Goal: Task Accomplishment & Management: Manage account settings

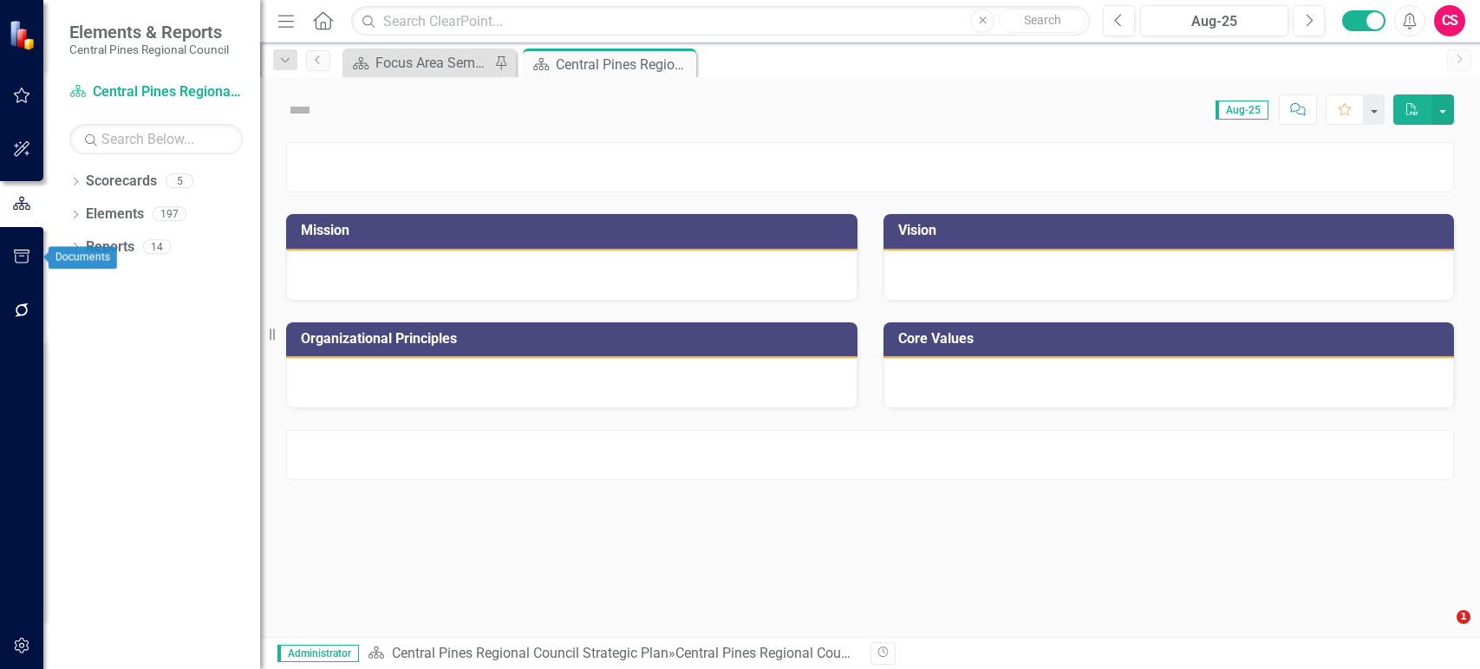
click at [21, 645] on icon "button" at bounding box center [22, 646] width 18 height 14
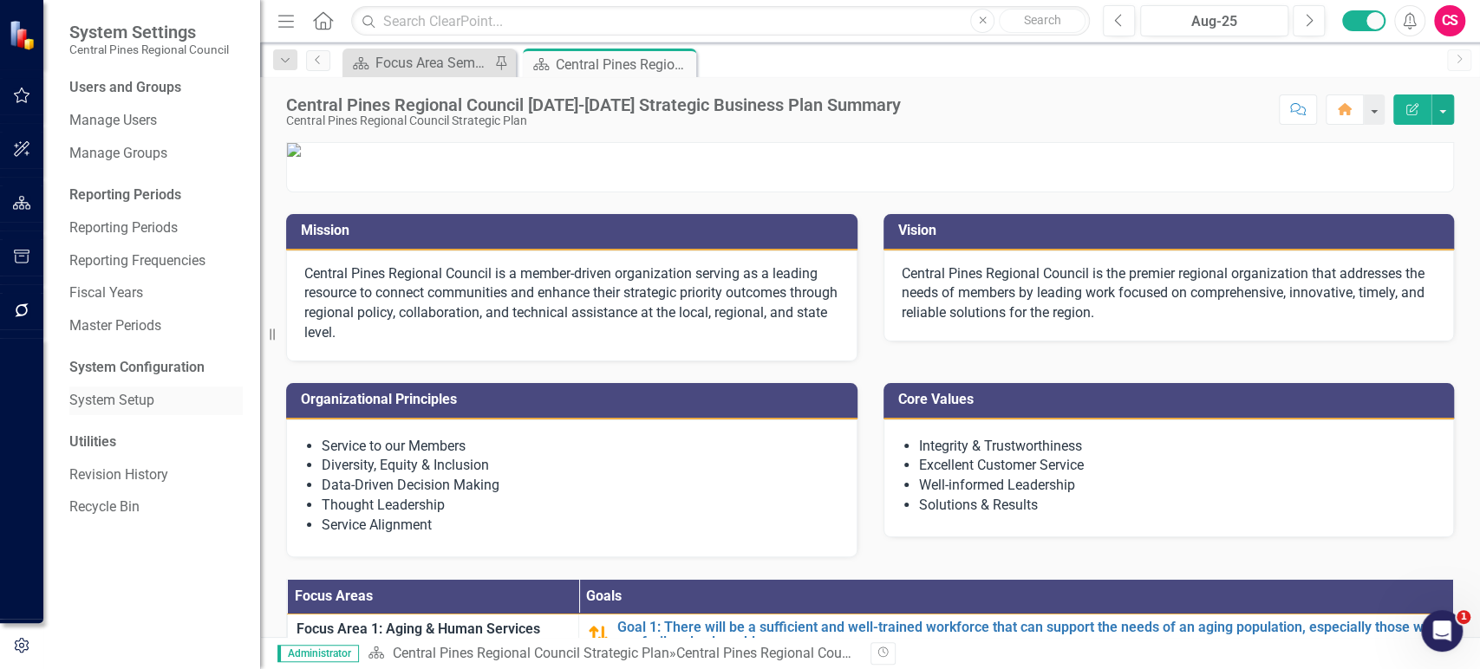
click at [126, 389] on div "System Setup" at bounding box center [155, 401] width 173 height 29
click at [127, 395] on link "System Setup" at bounding box center [155, 401] width 173 height 20
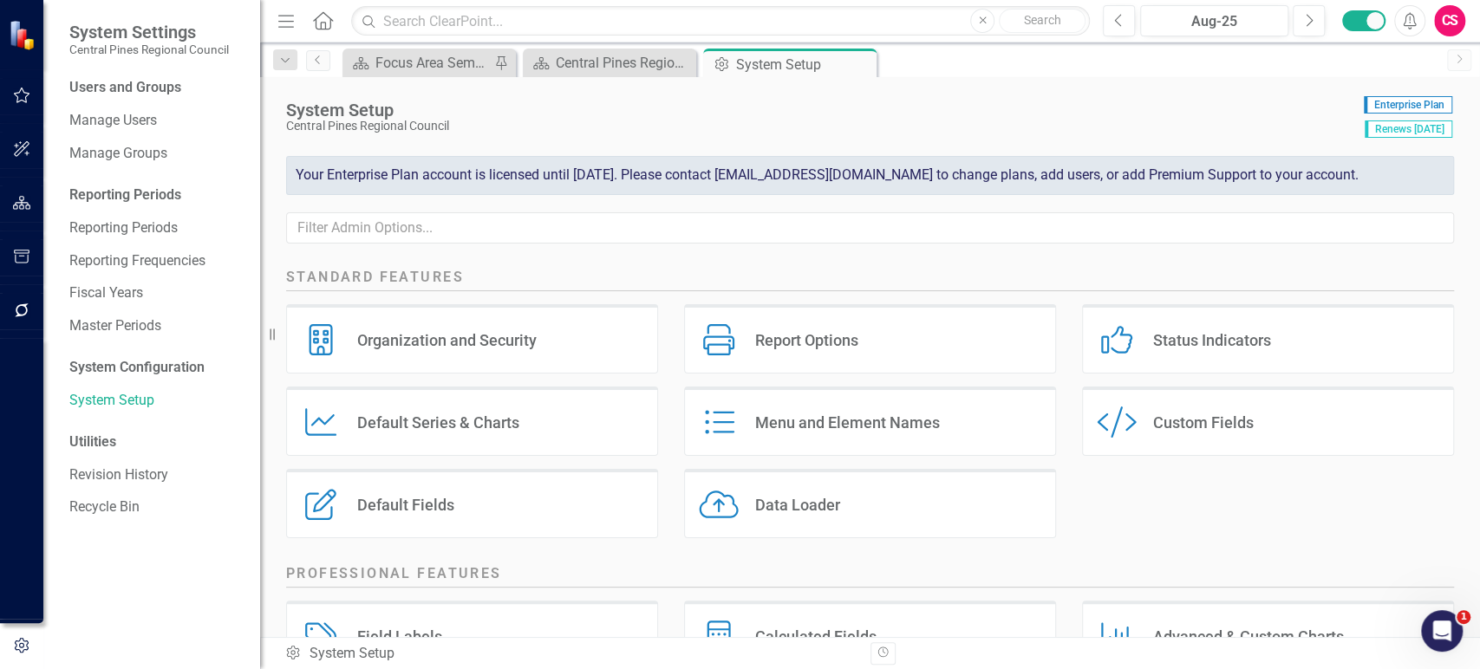
click at [508, 434] on div "Default Series Default Series & Charts" at bounding box center [472, 421] width 372 height 69
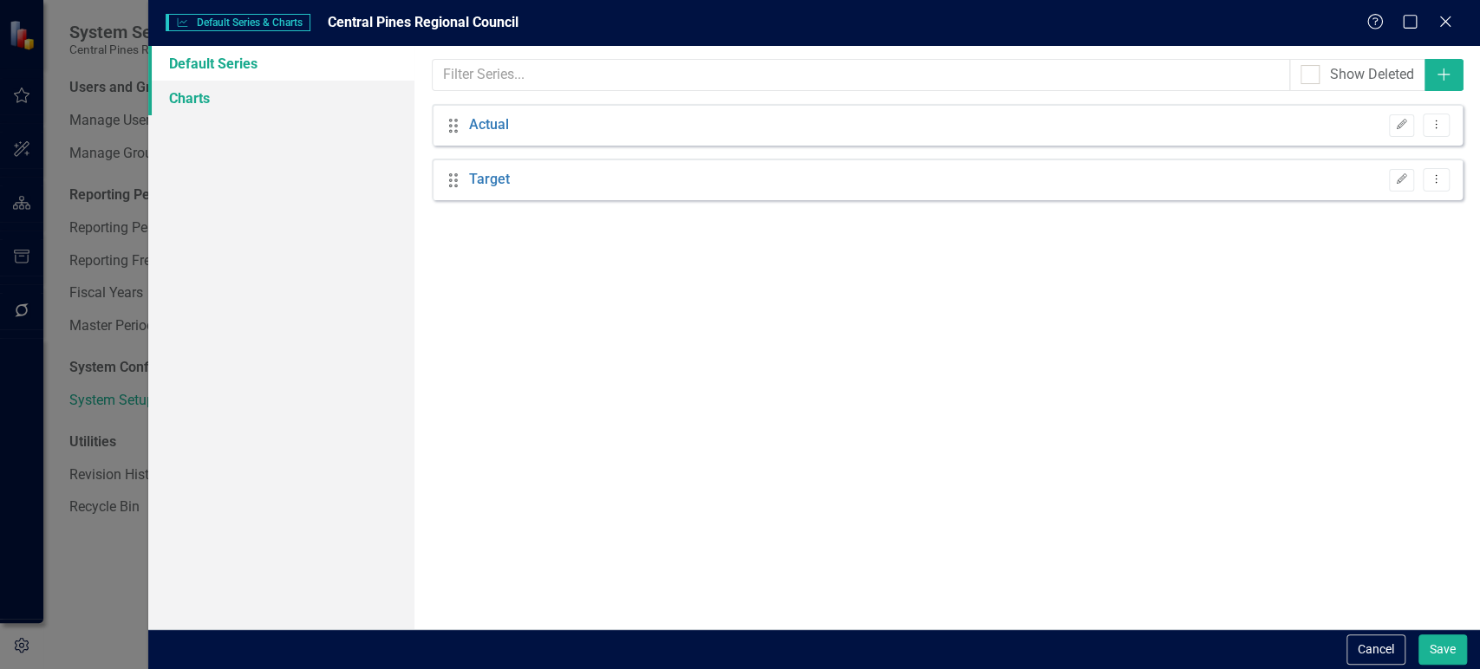
click at [315, 95] on link "Charts" at bounding box center [281, 98] width 266 height 35
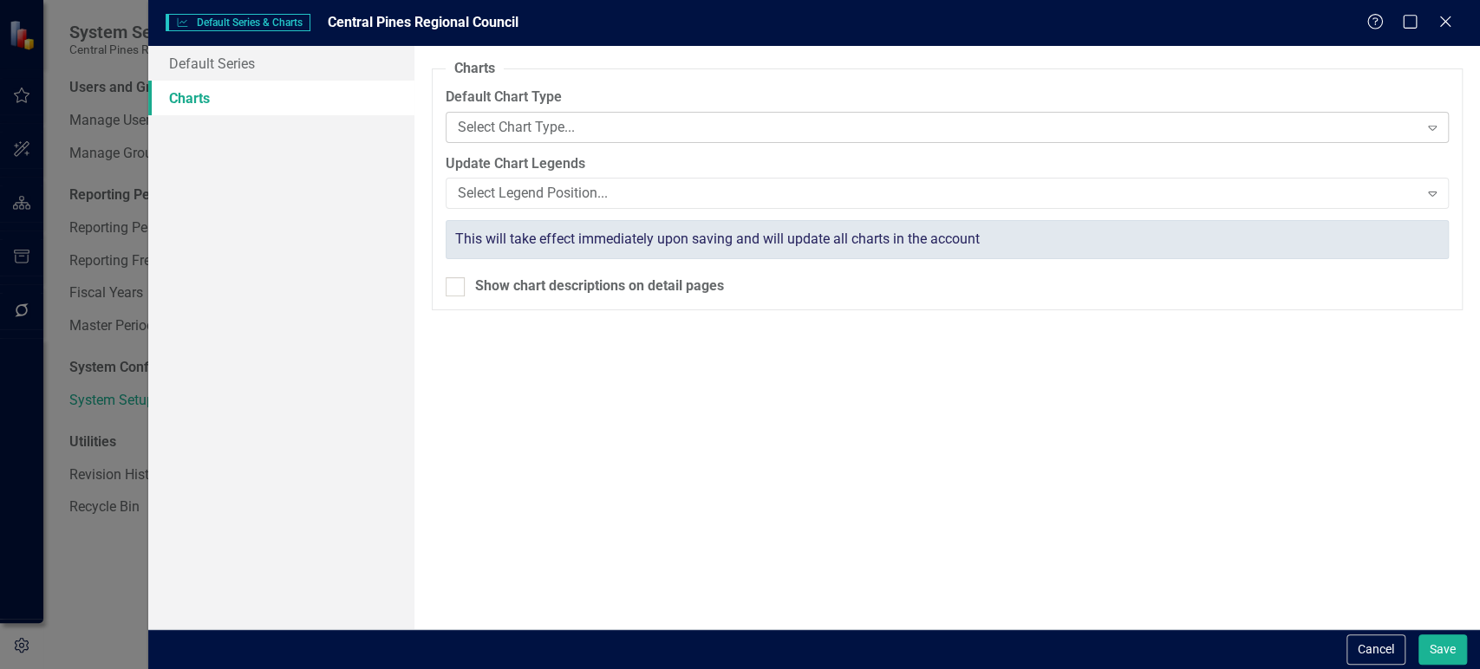
click at [610, 134] on div "Select Chart Type..." at bounding box center [938, 127] width 961 height 20
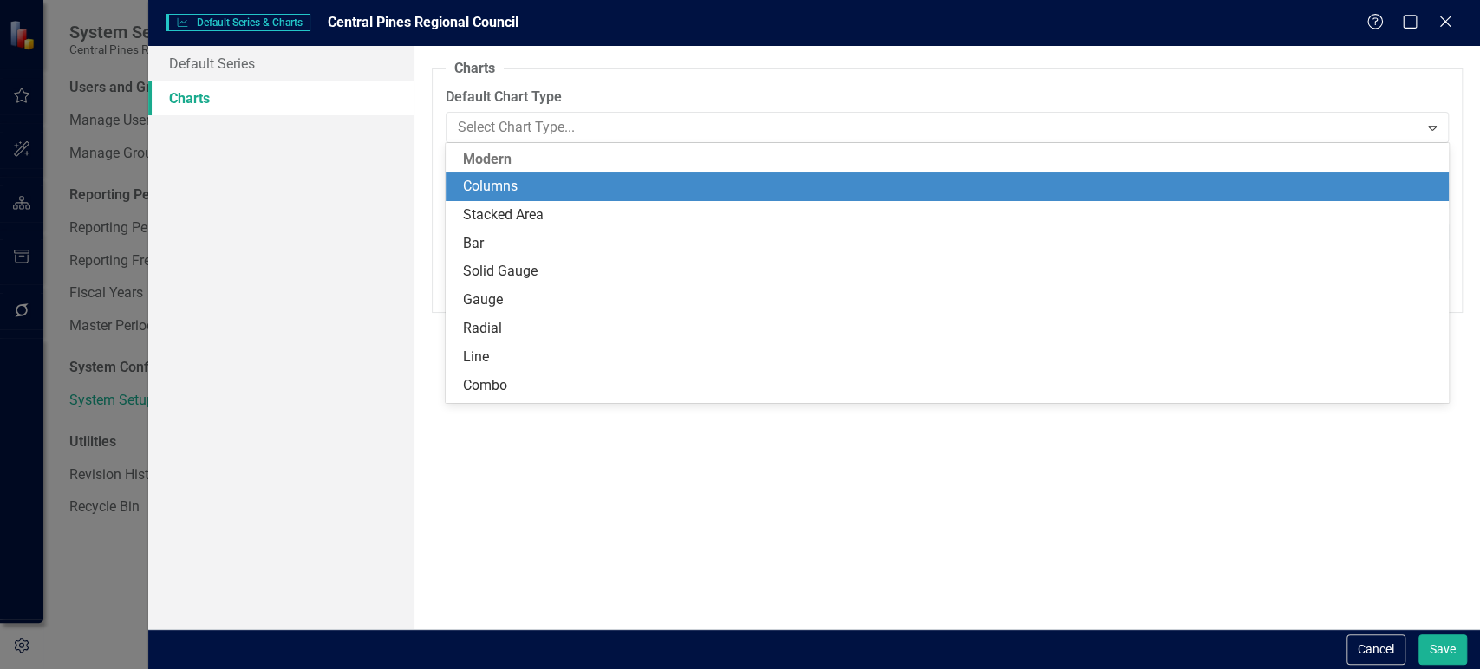
click at [597, 179] on div "Columns" at bounding box center [950, 187] width 975 height 20
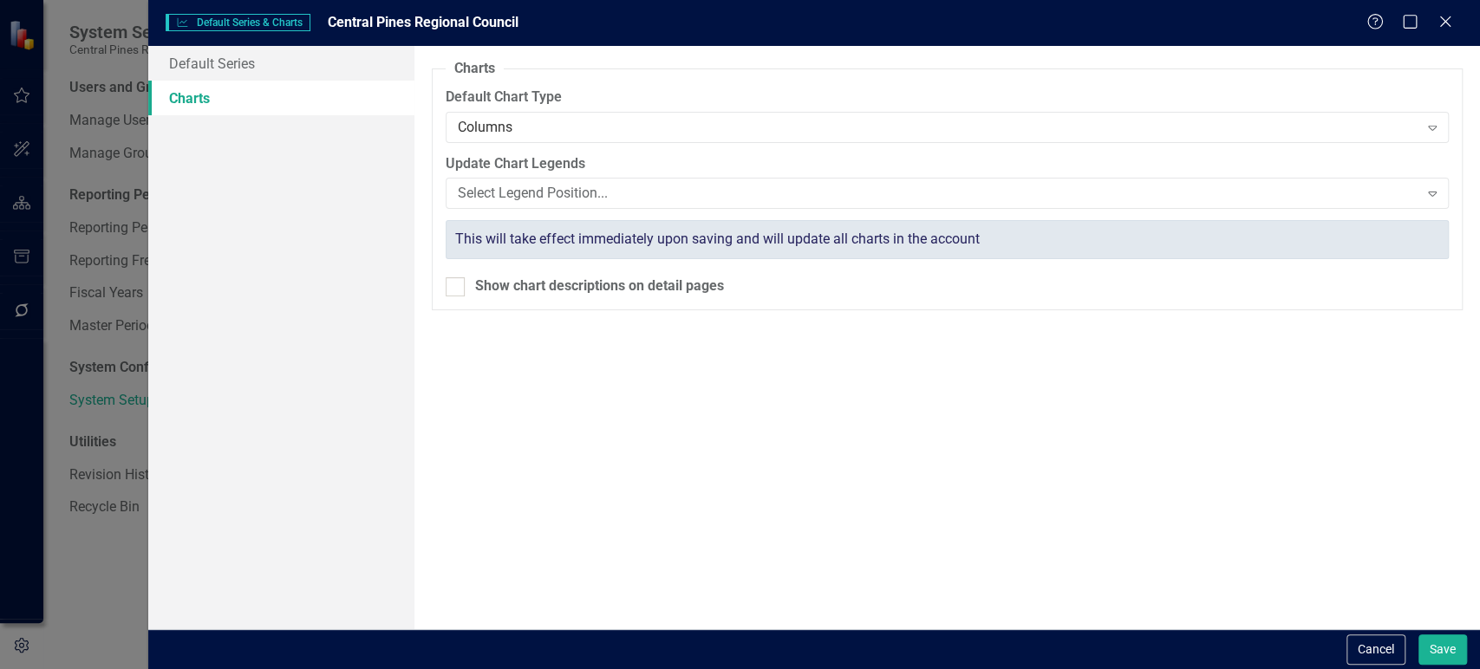
click at [1469, 656] on div "Cancel Save" at bounding box center [814, 649] width 1332 height 40
drag, startPoint x: 1444, startPoint y: 641, endPoint x: 697, endPoint y: 419, distance: 779.7
click at [1444, 642] on button "Save" at bounding box center [1442, 650] width 49 height 30
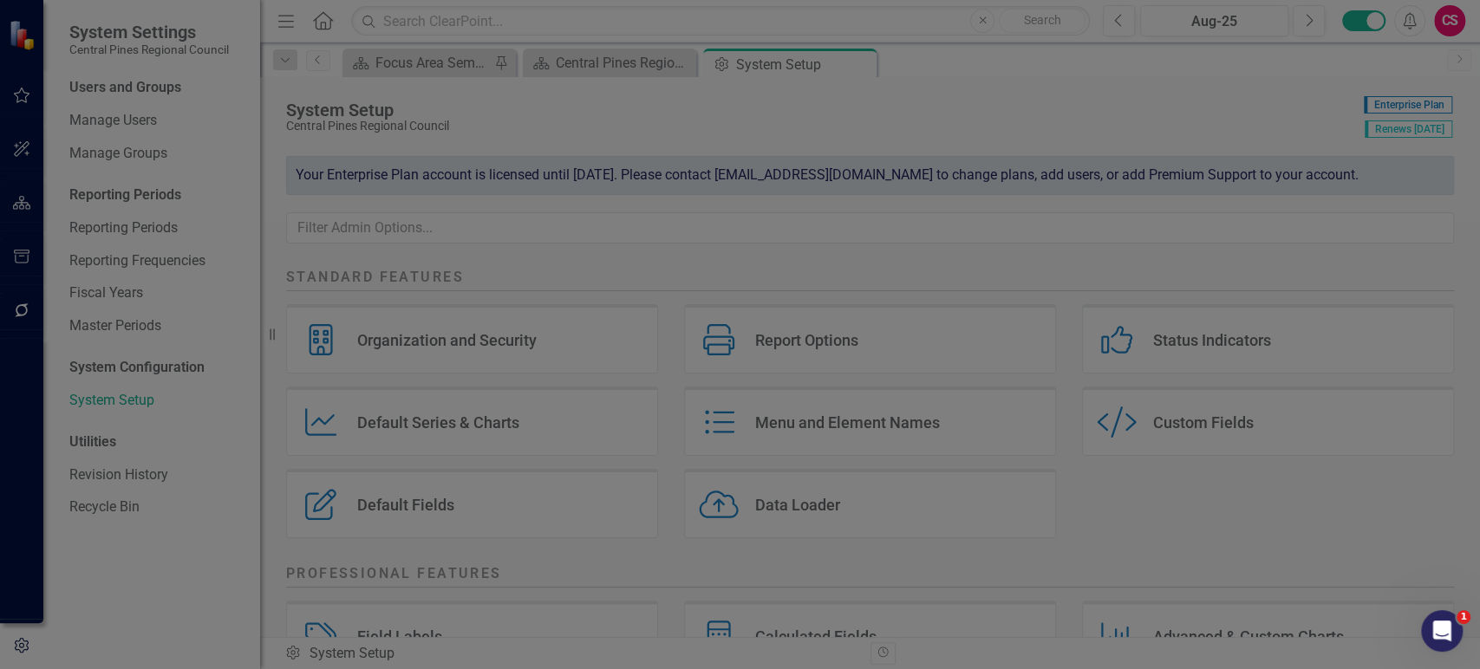
click at [15, 180] on div at bounding box center [21, 181] width 43 height 9
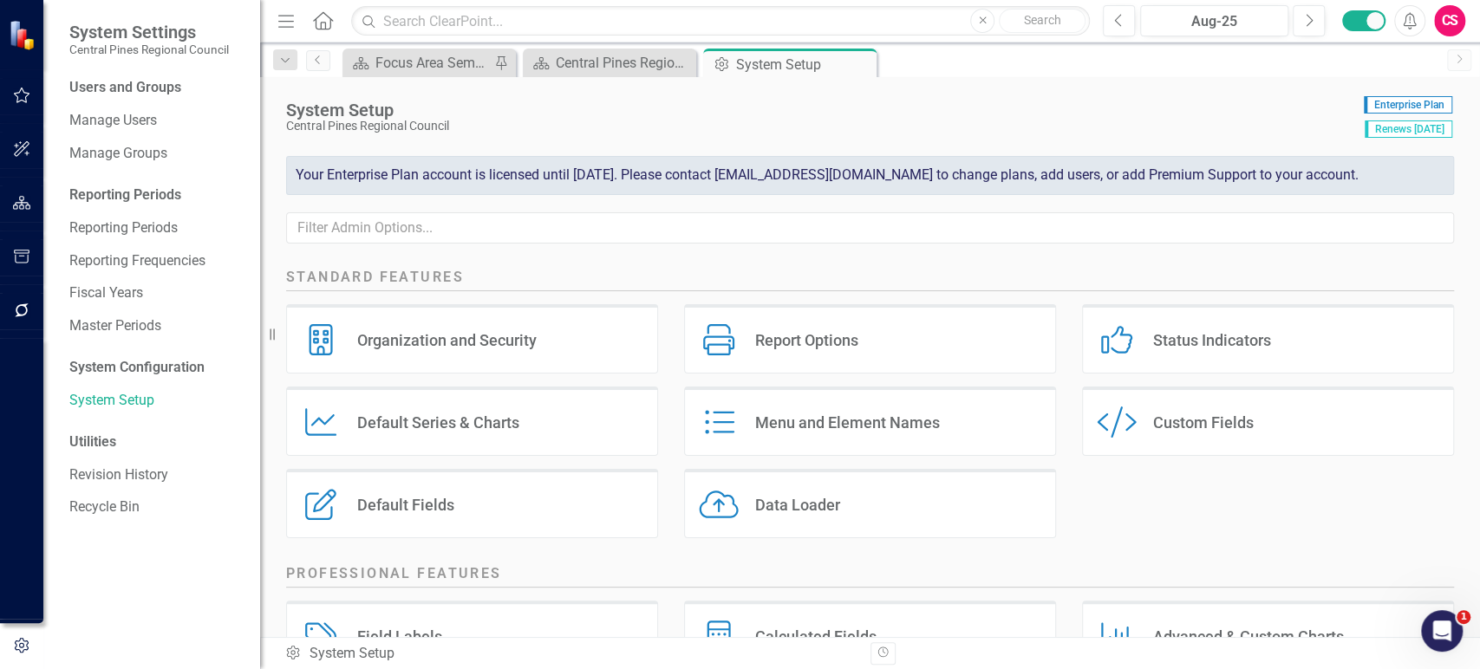
click at [21, 206] on icon "button" at bounding box center [22, 203] width 18 height 14
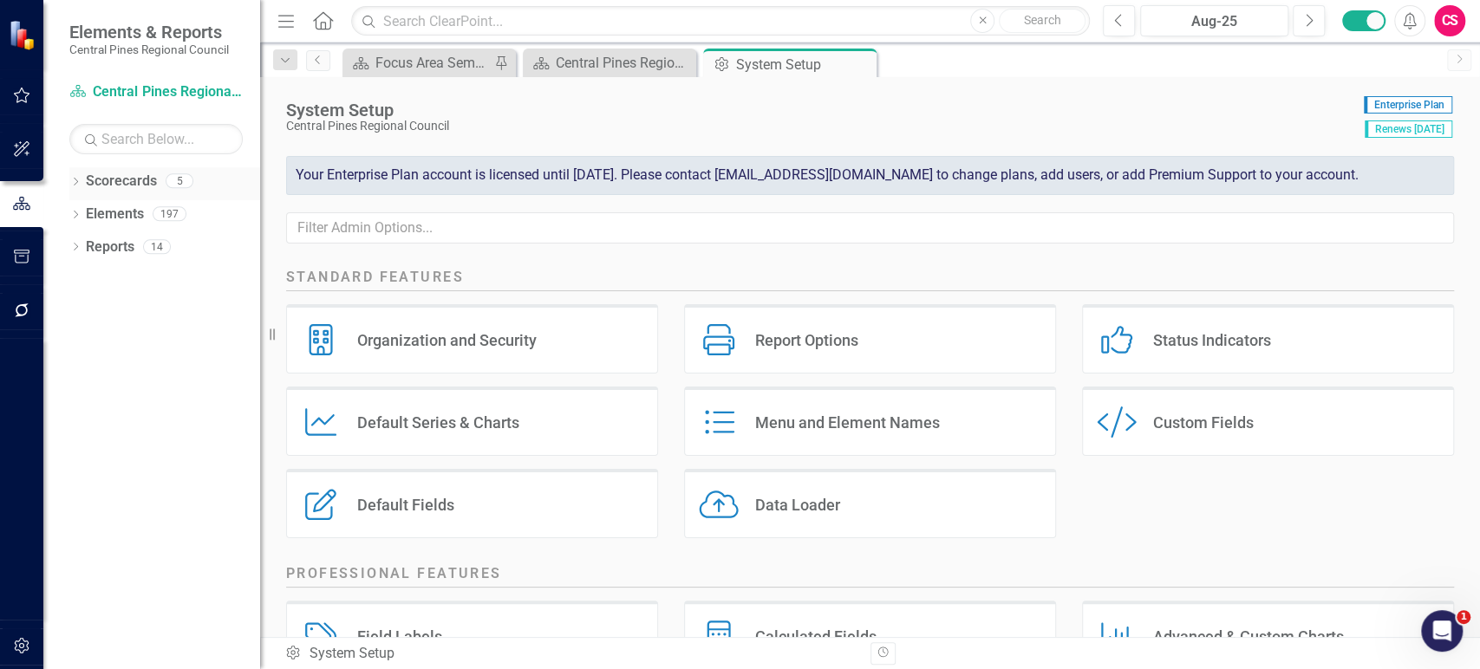
click at [76, 180] on icon at bounding box center [76, 182] width 4 height 8
click at [80, 217] on icon "Dropdown" at bounding box center [84, 213] width 13 height 10
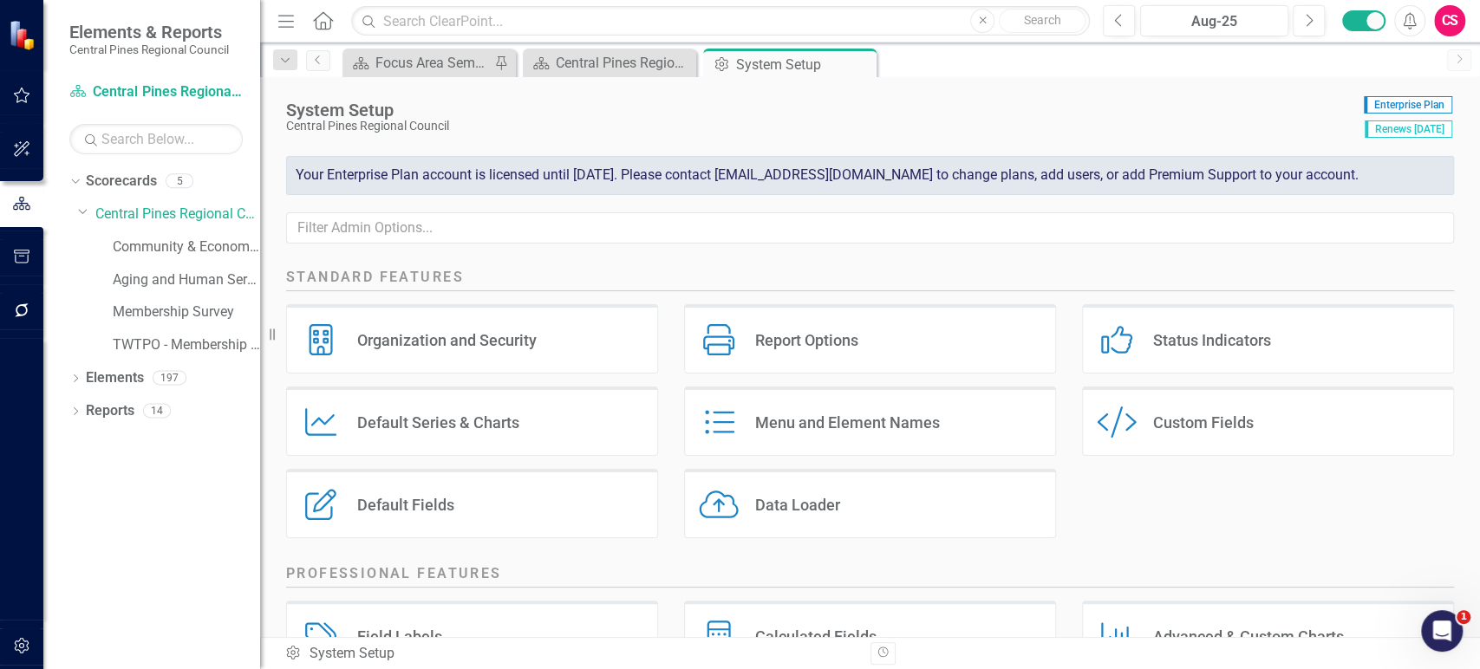
click at [271, 339] on div "Resize" at bounding box center [267, 334] width 14 height 669
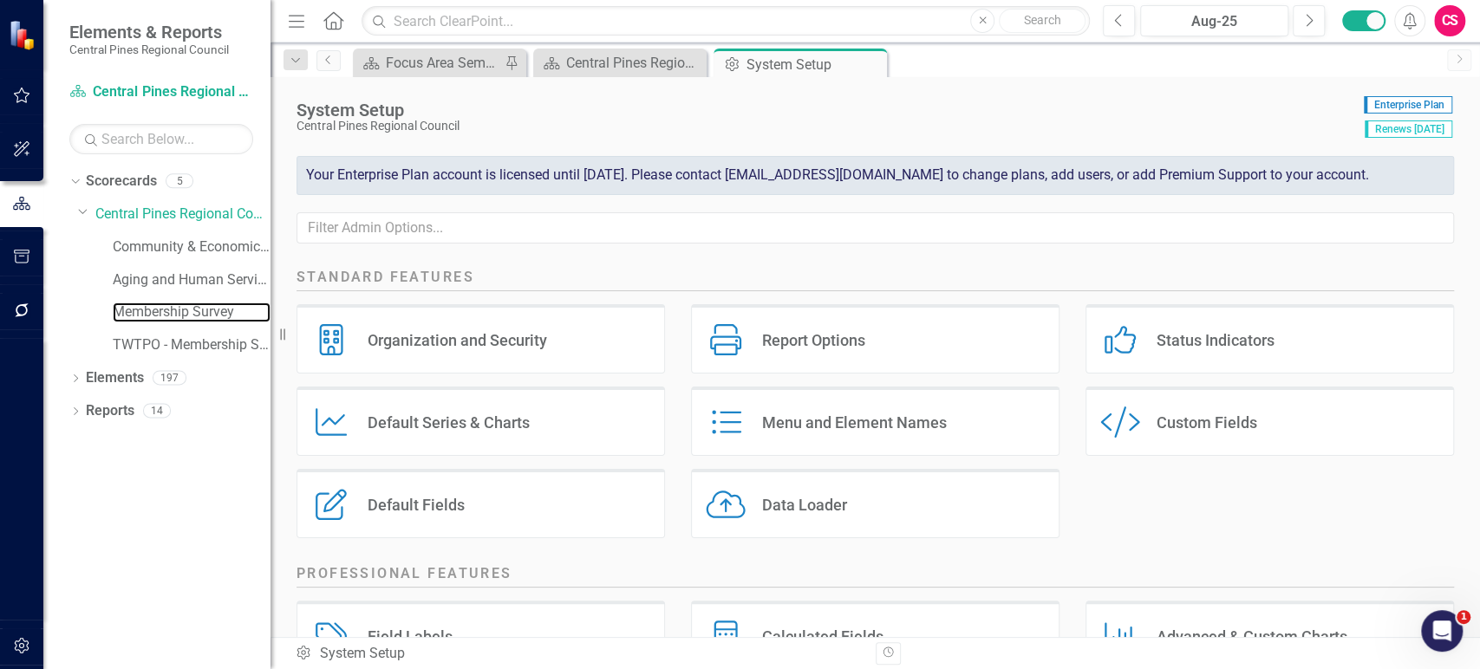
click at [198, 316] on link "Membership Survey" at bounding box center [192, 313] width 158 height 20
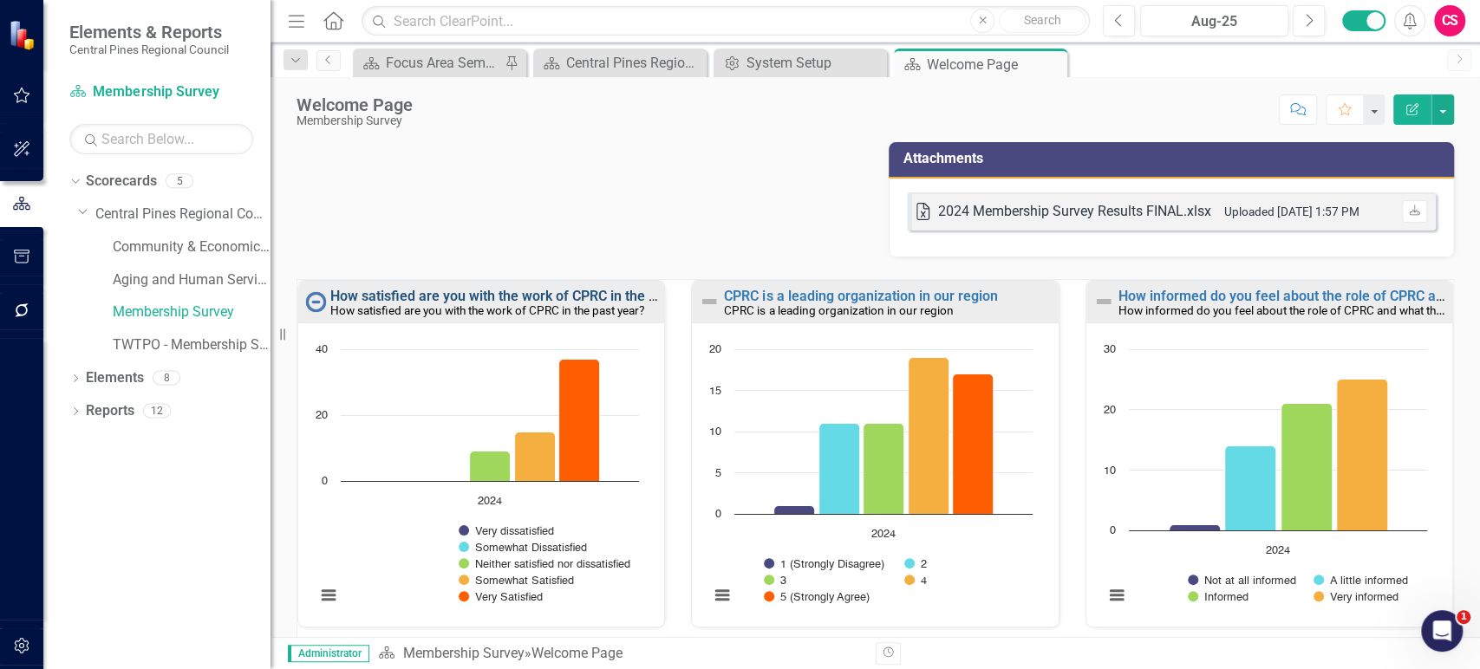
drag, startPoint x: 504, startPoint y: 303, endPoint x: 499, endPoint y: 294, distance: 10.9
click at [499, 294] on div "How satisfied are you with the work of CPRC in the past year? How satisfied are…" at bounding box center [494, 304] width 329 height 29
click at [499, 294] on link "How satisfied are you with the work of CPRC in the past year?" at bounding box center [521, 296] width 383 height 16
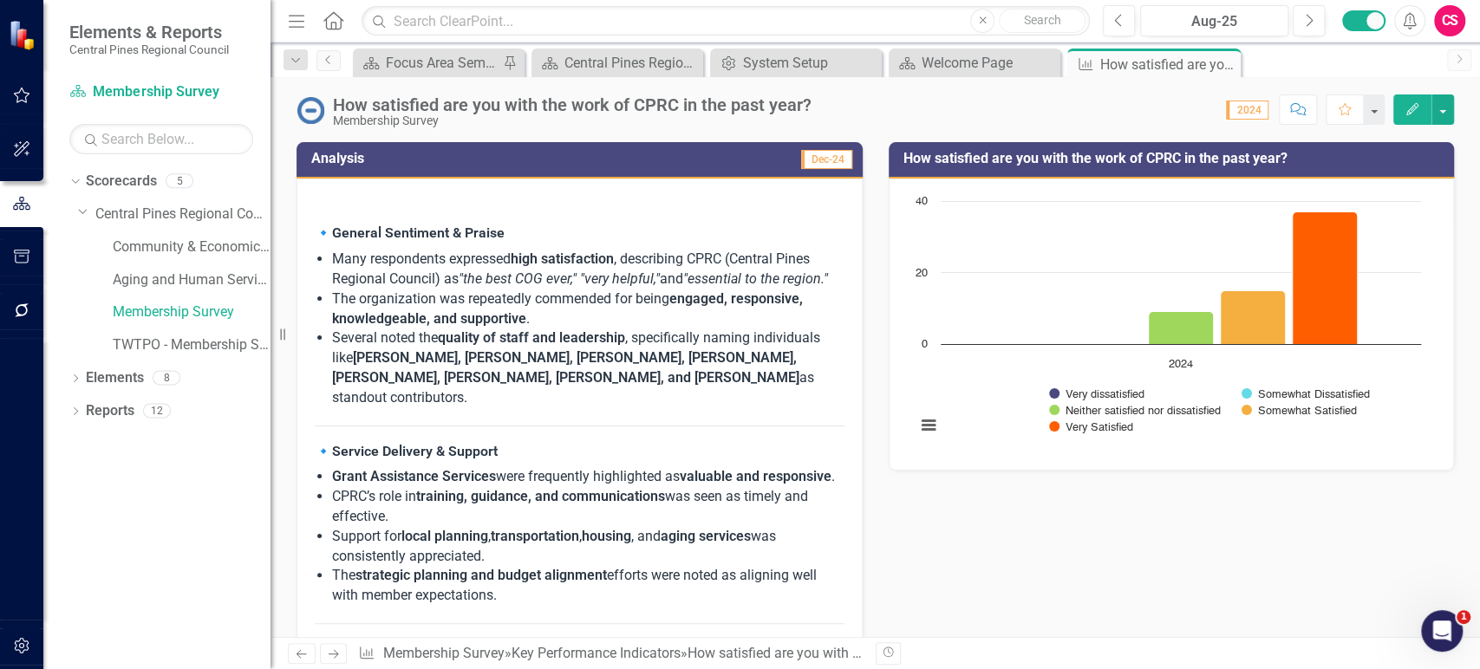
scroll to position [858, 0]
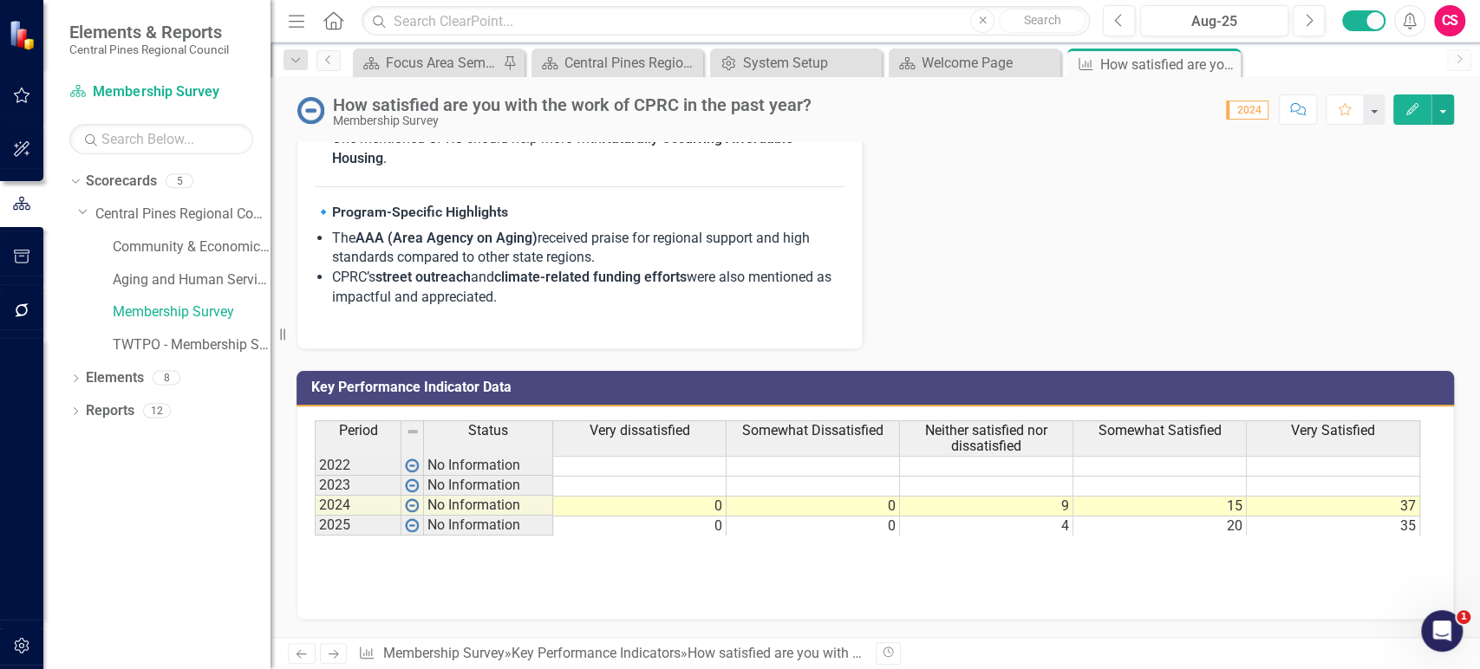
click at [1446, 32] on div "CS" at bounding box center [1449, 20] width 31 height 31
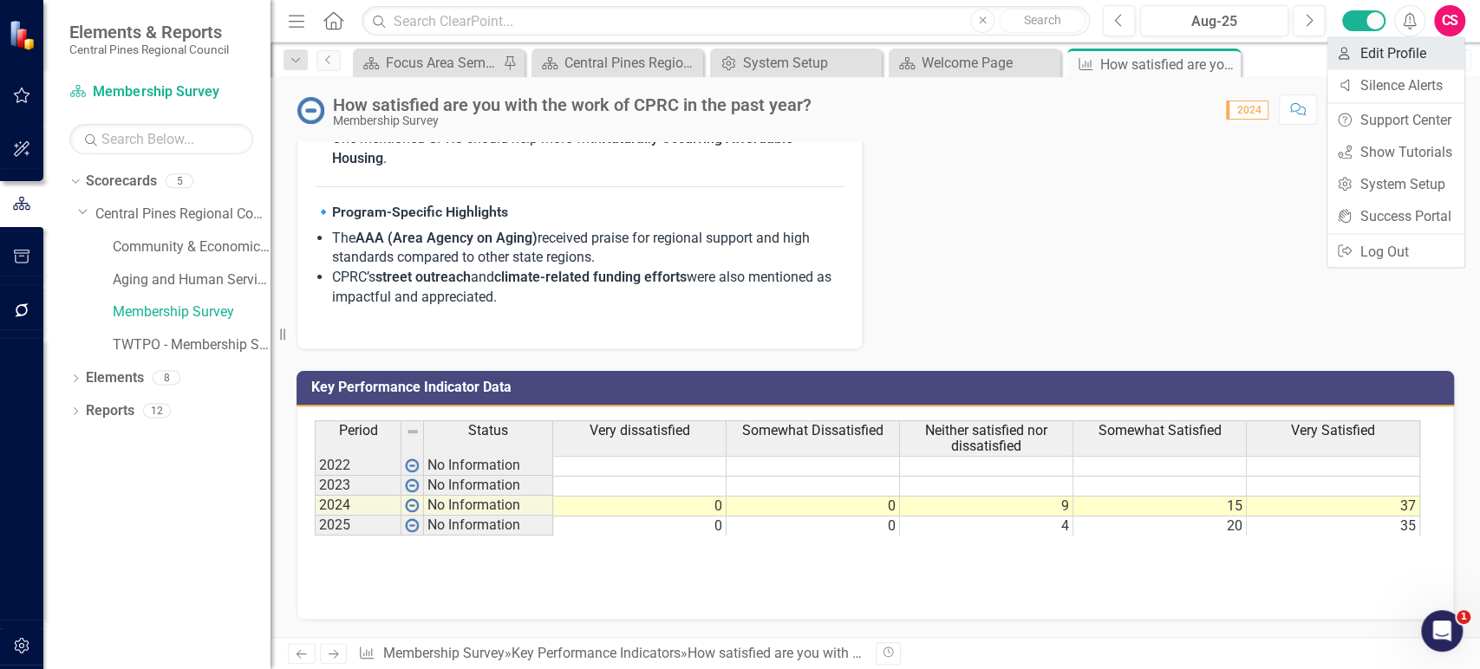
click at [1370, 61] on link "User Edit Profile" at bounding box center [1395, 53] width 137 height 32
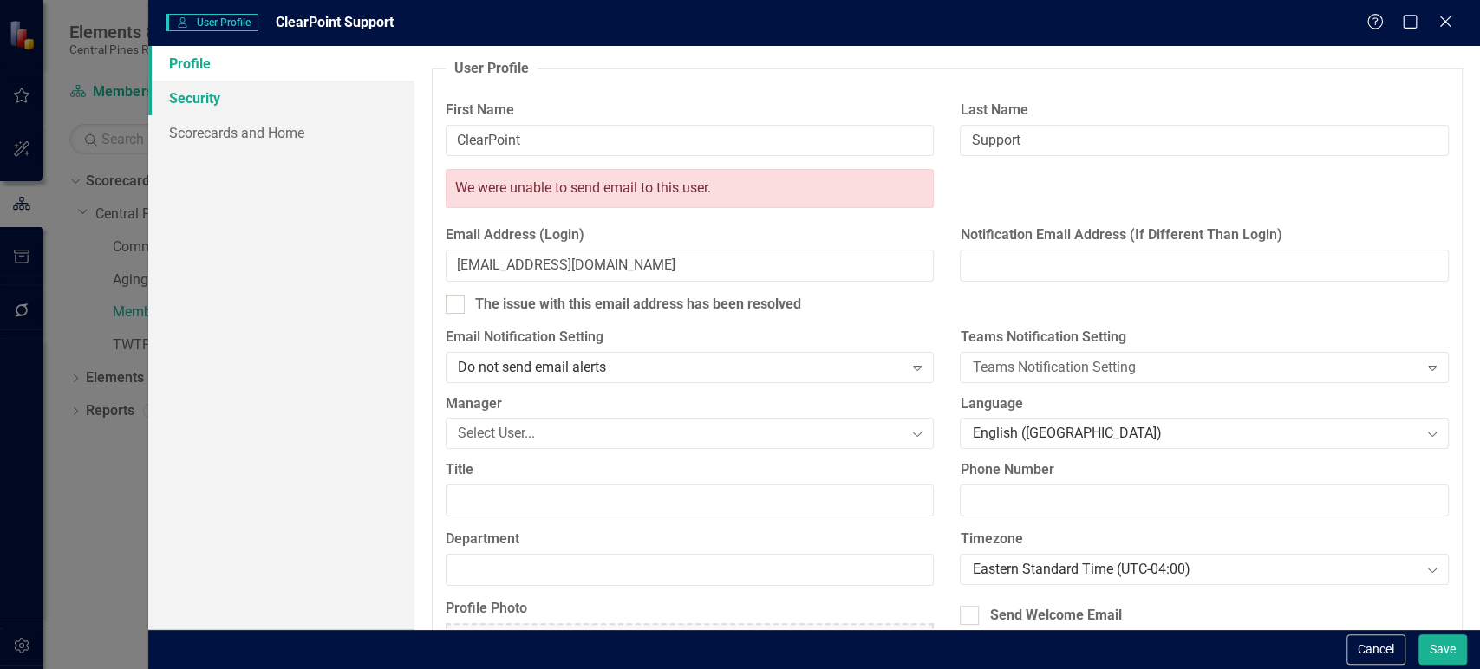
click at [250, 102] on link "Security" at bounding box center [281, 98] width 266 height 35
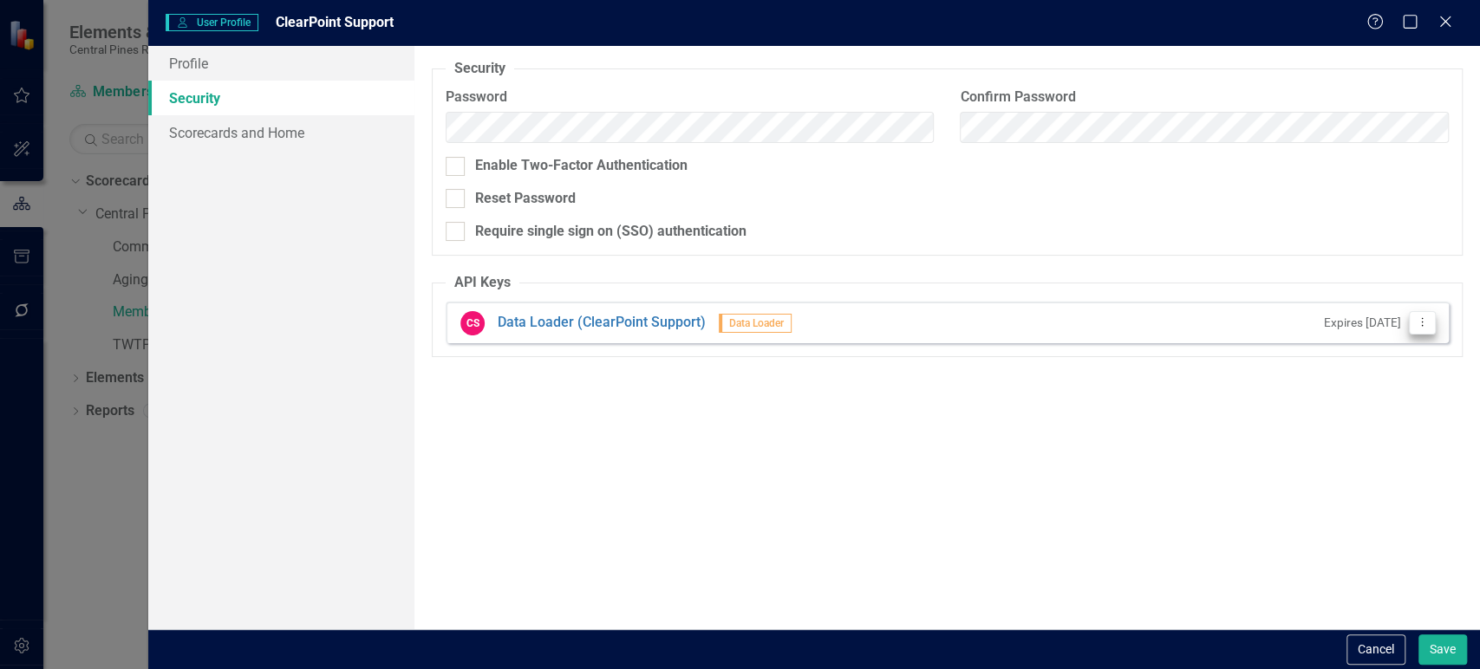
click at [1425, 321] on icon "Dropdown Menu" at bounding box center [1422, 321] width 15 height 11
click at [1382, 354] on link "API Key Edit API Key" at bounding box center [1365, 352] width 137 height 32
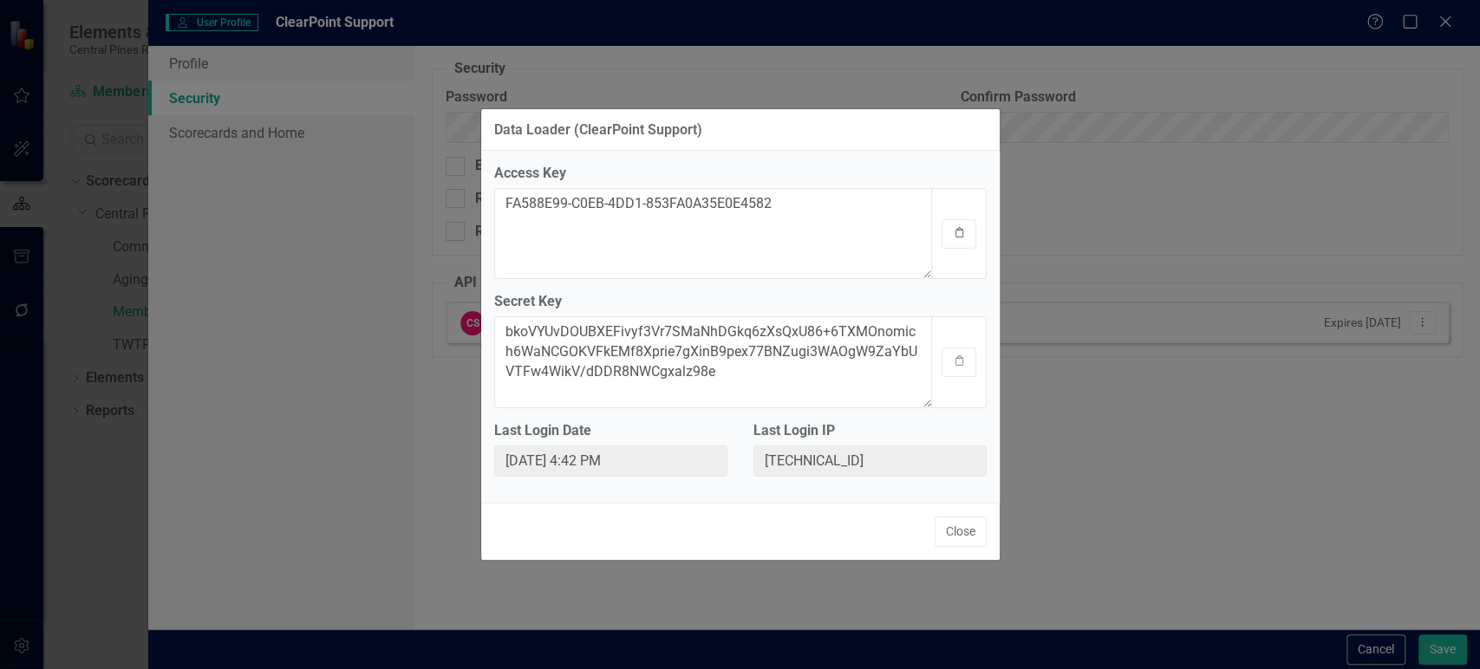
click at [962, 233] on icon "Clipboard" at bounding box center [959, 233] width 13 height 10
click at [959, 355] on button "Clipboard" at bounding box center [959, 362] width 35 height 29
click at [943, 532] on button "Close" at bounding box center [961, 532] width 52 height 30
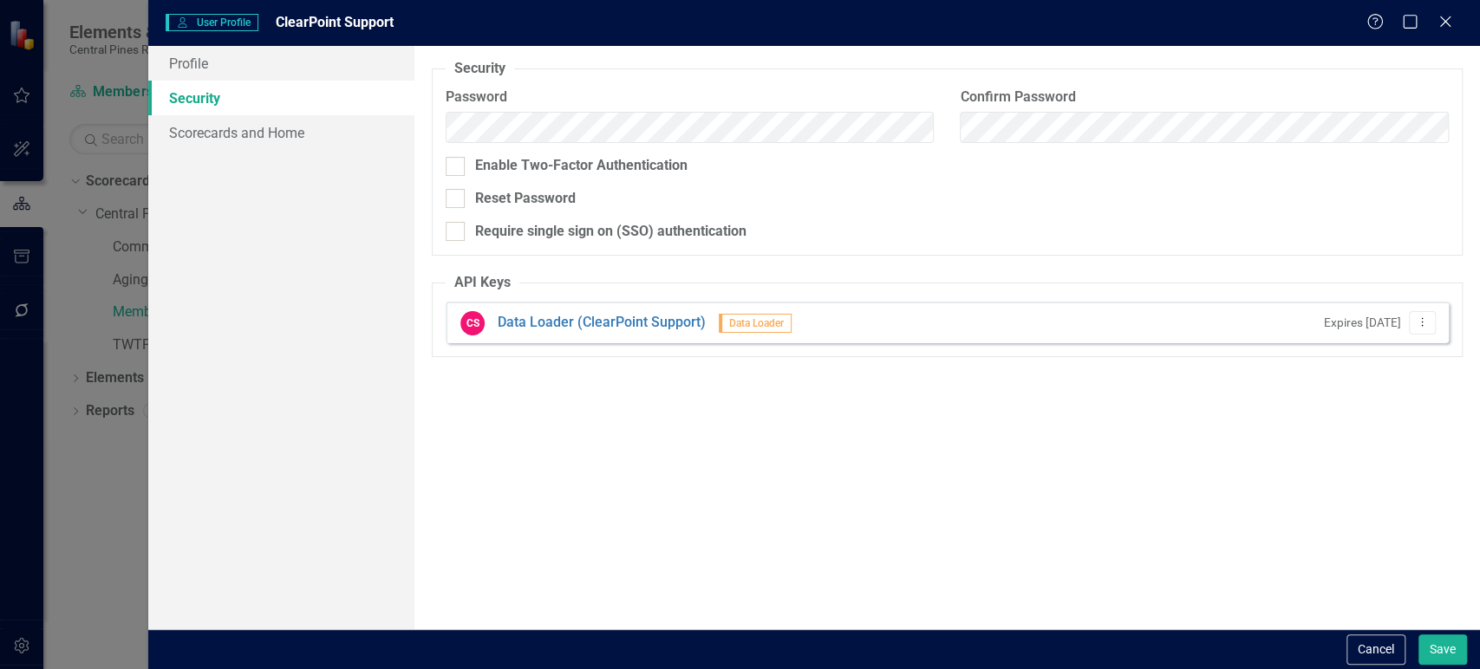
click at [1385, 646] on button "Cancel" at bounding box center [1376, 650] width 59 height 30
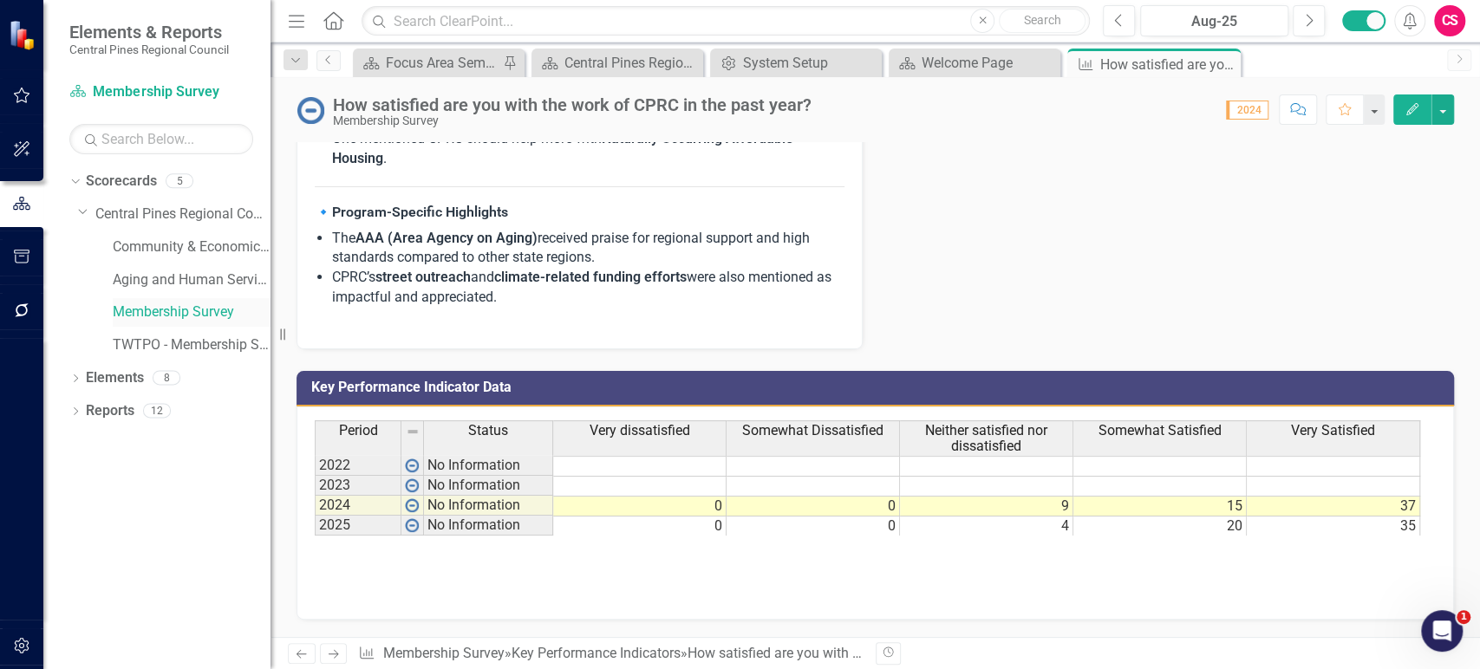
click at [172, 309] on link "Membership Survey" at bounding box center [192, 313] width 158 height 20
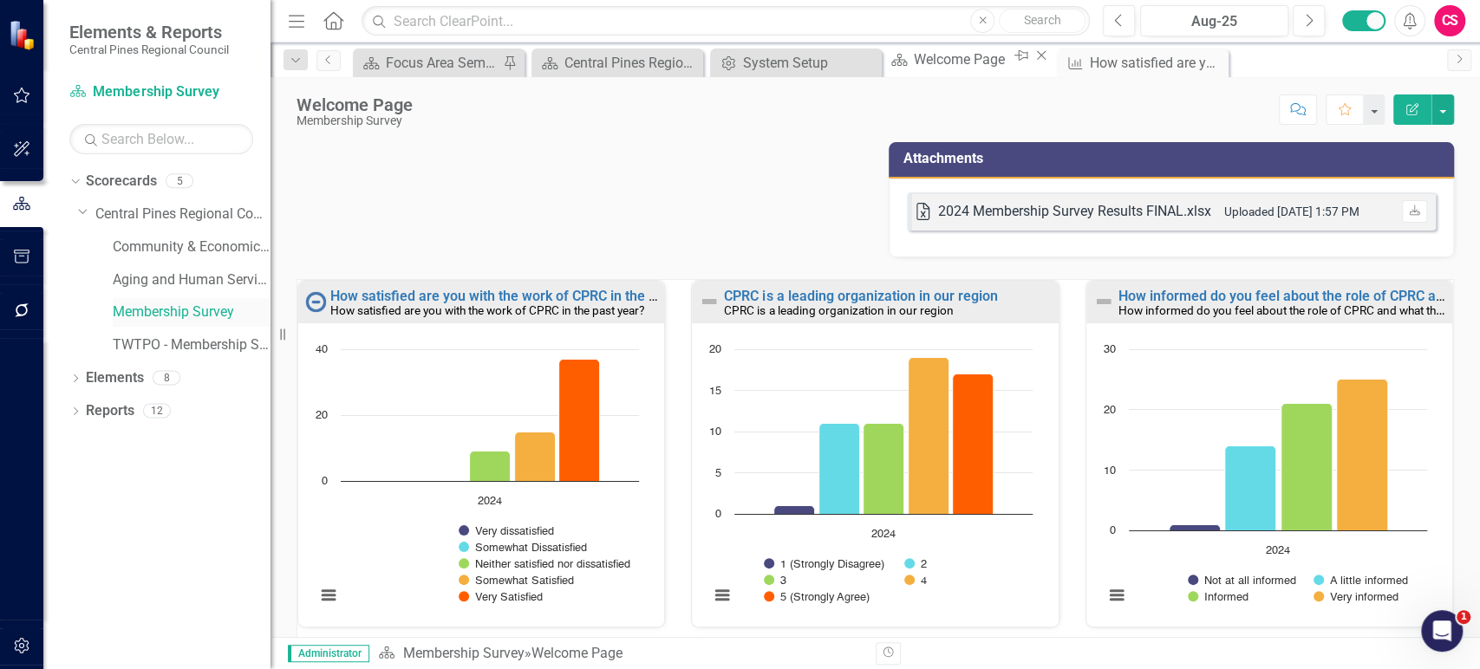
click at [172, 314] on link "Membership Survey" at bounding box center [192, 313] width 158 height 20
click at [132, 368] on link "Elements" at bounding box center [115, 378] width 58 height 20
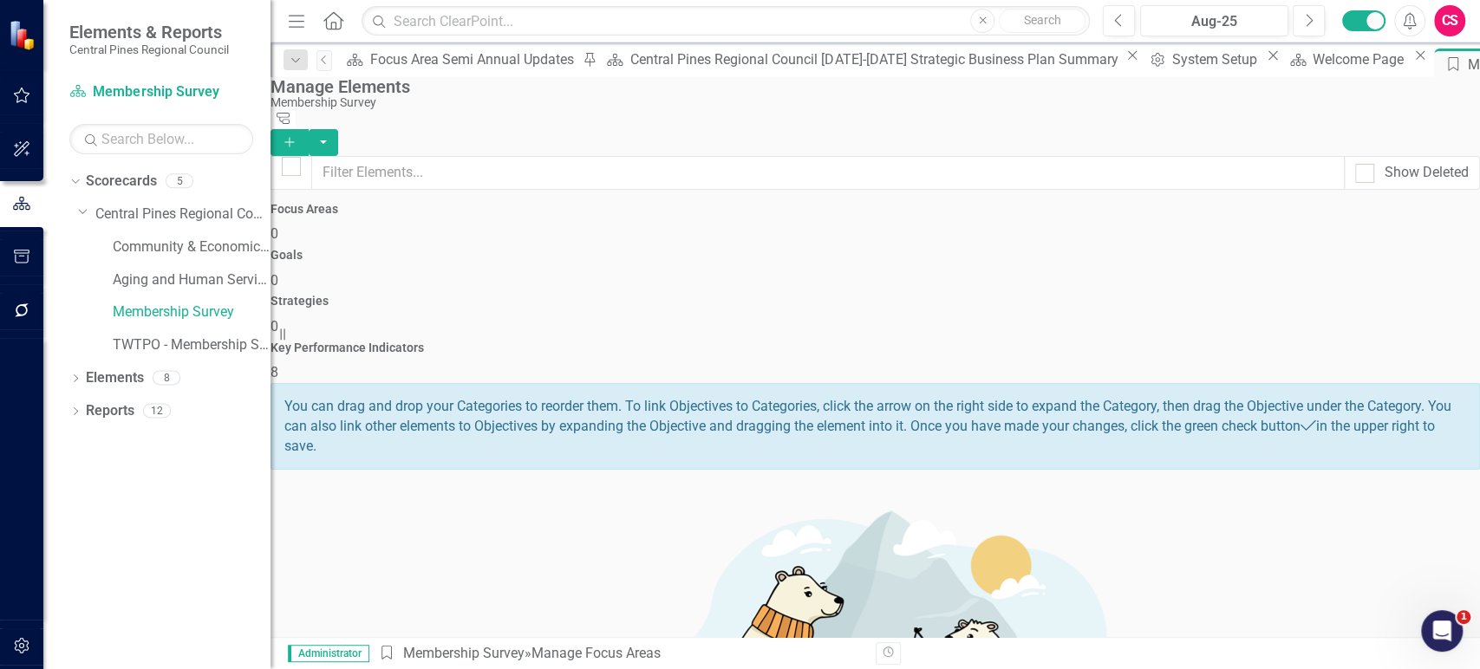
click at [1439, 342] on div "Key Performance Indicators 8" at bounding box center [876, 363] width 1210 height 42
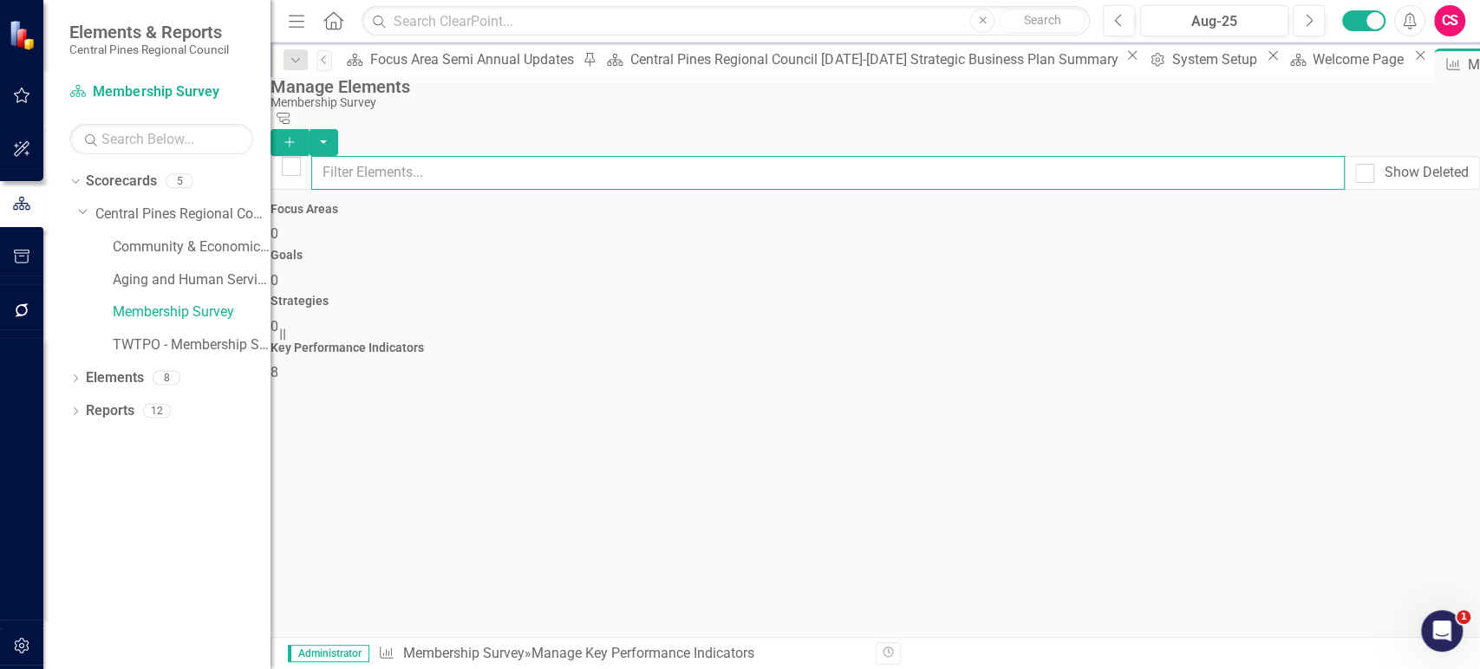
click at [1174, 168] on input "text" at bounding box center [828, 173] width 1034 height 34
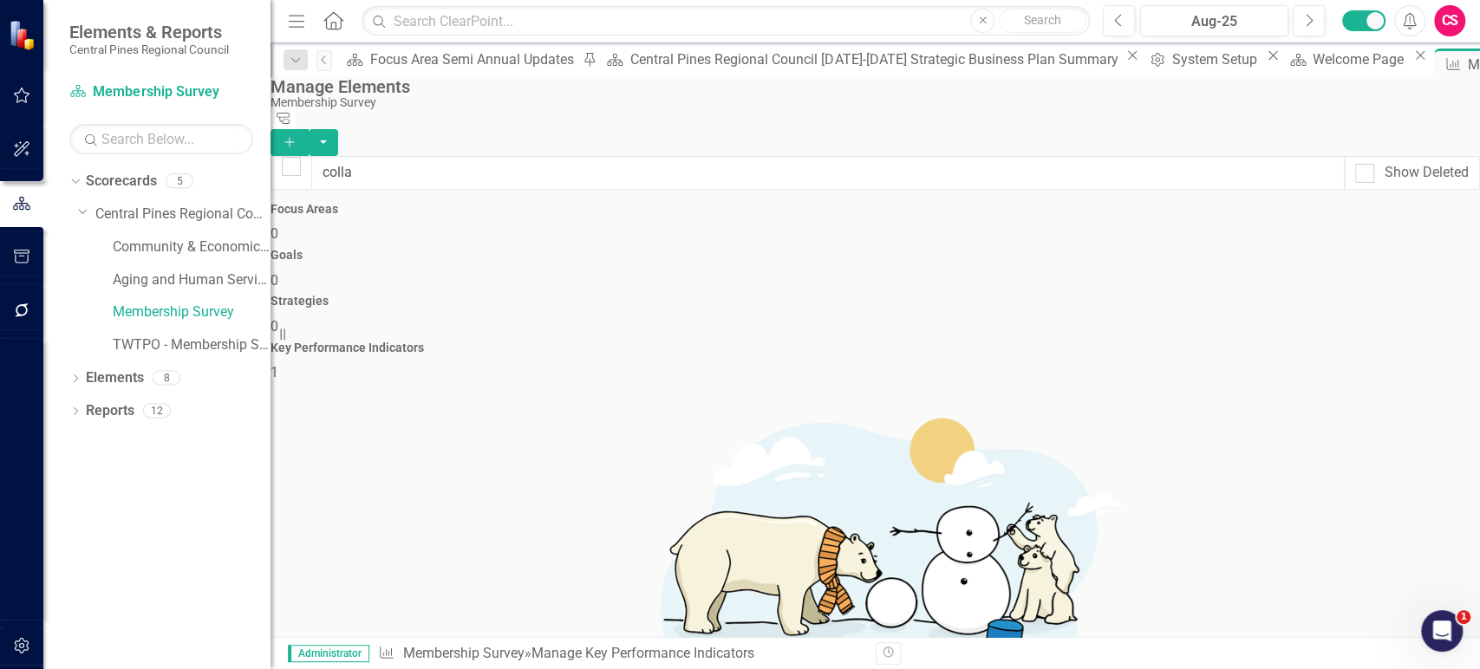
drag, startPoint x: 629, startPoint y: 186, endPoint x: 603, endPoint y: 166, distance: 33.5
click at [603, 166] on div "colla Show Deleted" at bounding box center [876, 173] width 1210 height 34
click at [603, 166] on input "colla" at bounding box center [828, 173] width 1034 height 34
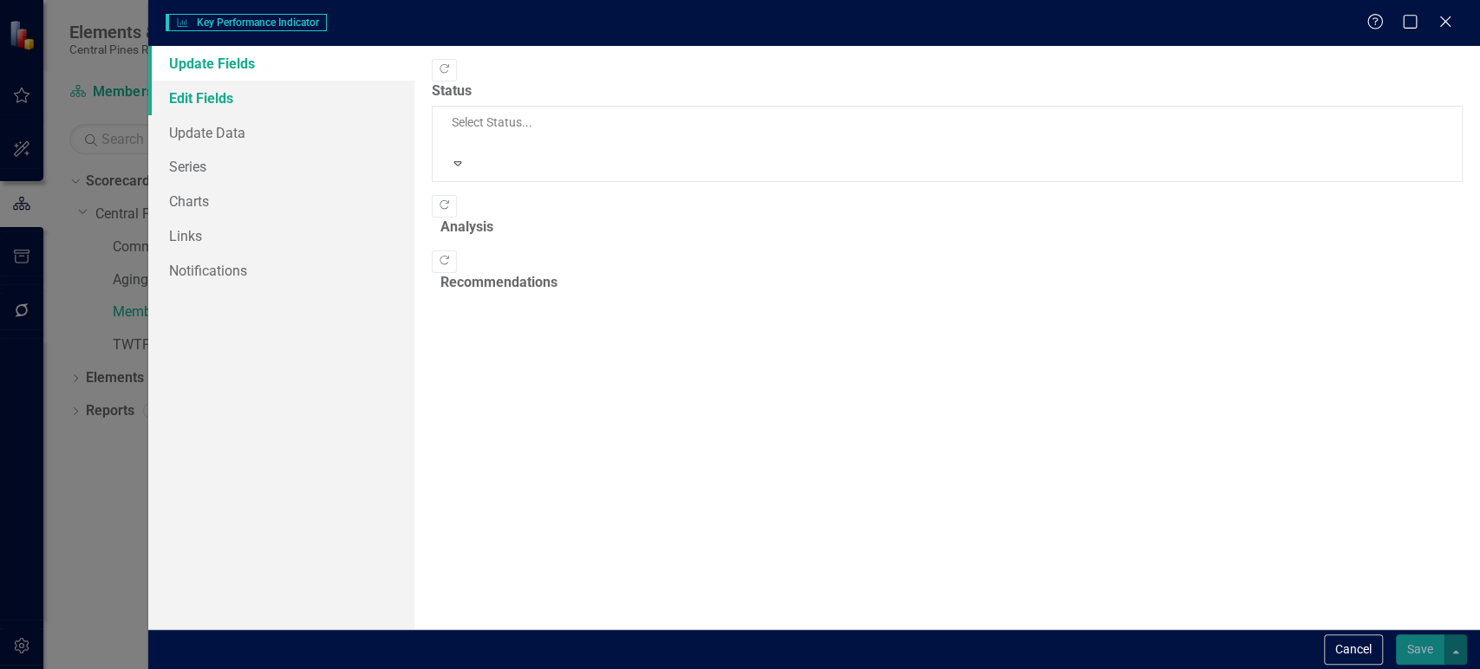
click at [323, 101] on link "Edit Fields" at bounding box center [281, 98] width 266 height 35
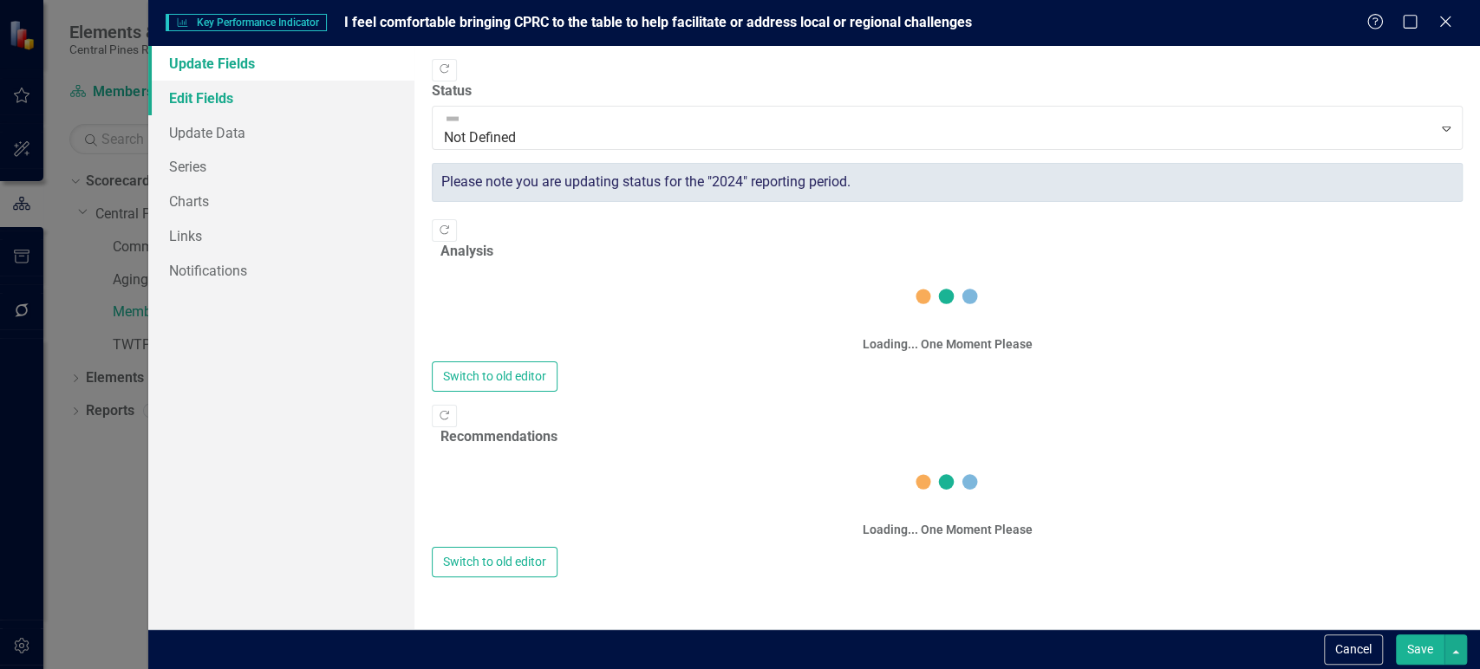
click at [323, 101] on link "Edit Fields" at bounding box center [281, 98] width 266 height 35
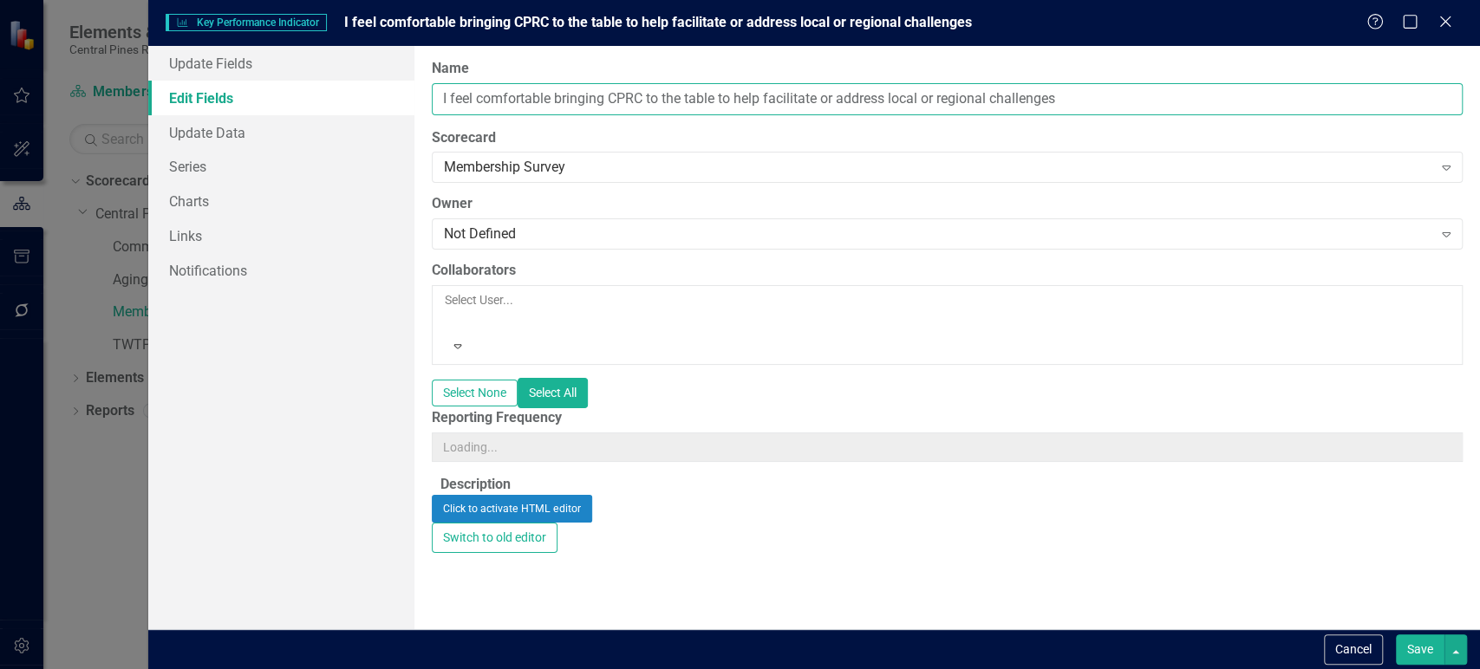
click at [1131, 95] on input "I feel comfortable bringing CPRC to the table to help facilitate or address loc…" at bounding box center [947, 99] width 1031 height 32
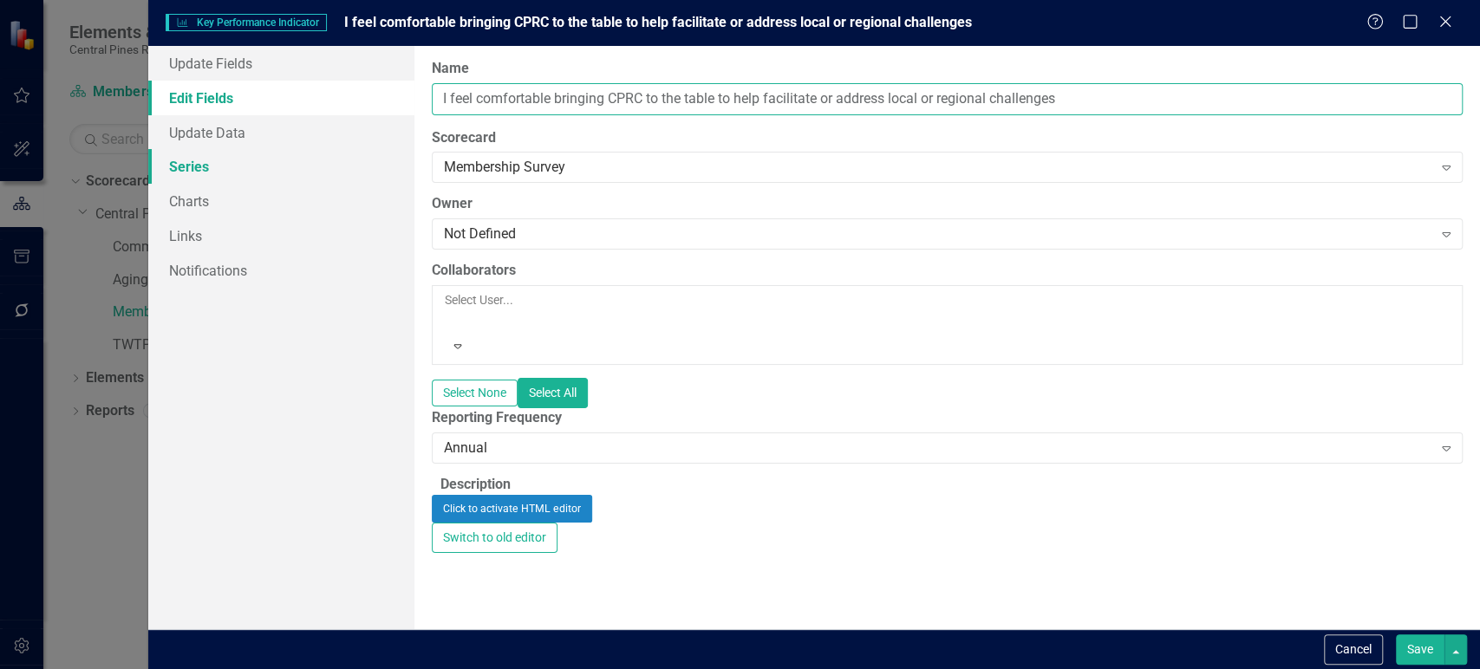
drag, startPoint x: 1131, startPoint y: 95, endPoint x: 327, endPoint y: 149, distance: 805.5
click at [327, 149] on div "Update Fields Edit Fields Update Data Series Charts Links Notifications "Update…" at bounding box center [814, 338] width 1332 height 584
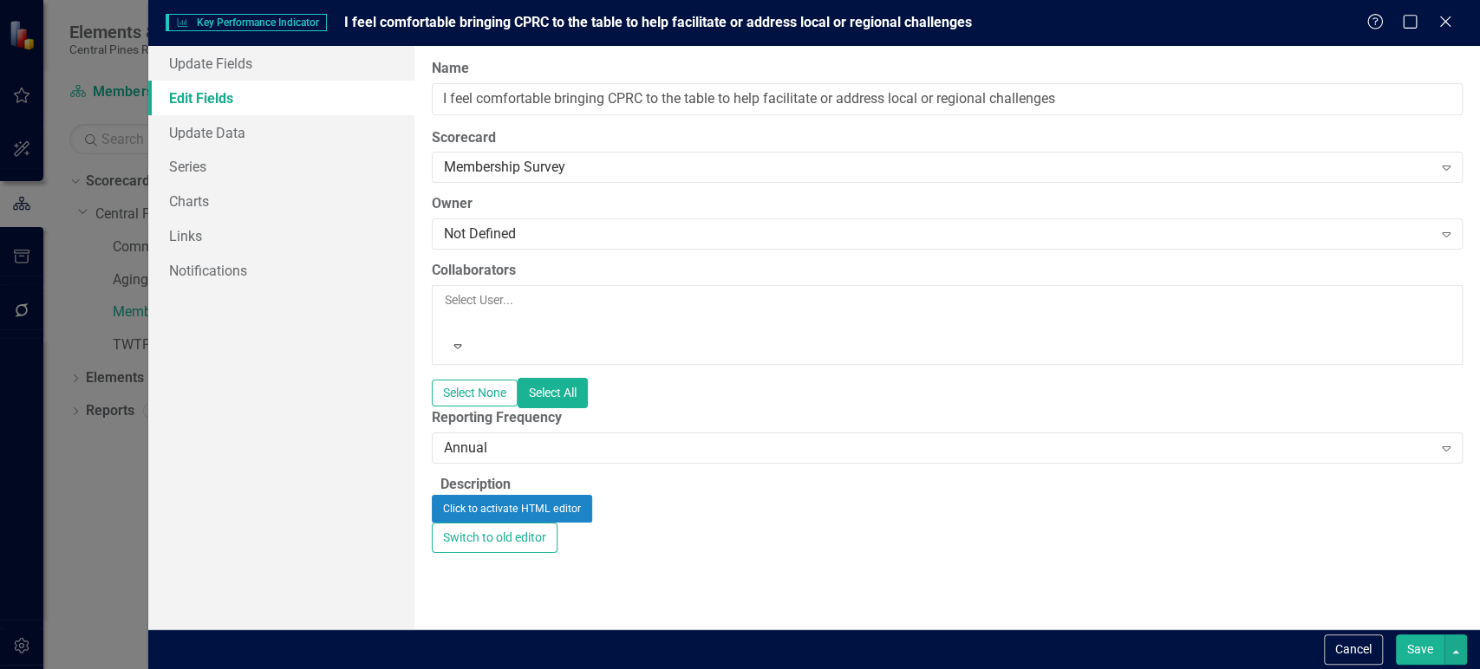
type input "colla"
